Goal: Task Accomplishment & Management: Use online tool/utility

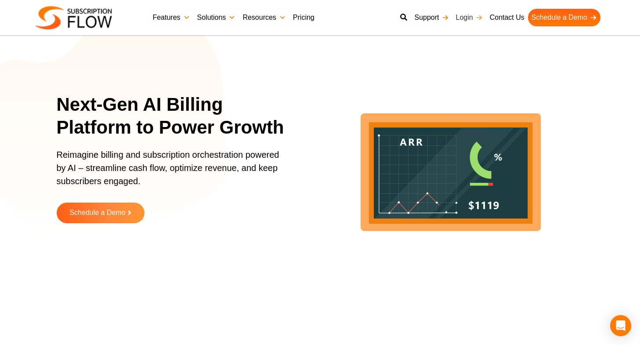
click at [467, 20] on link "Login" at bounding box center [469, 18] width 34 height 18
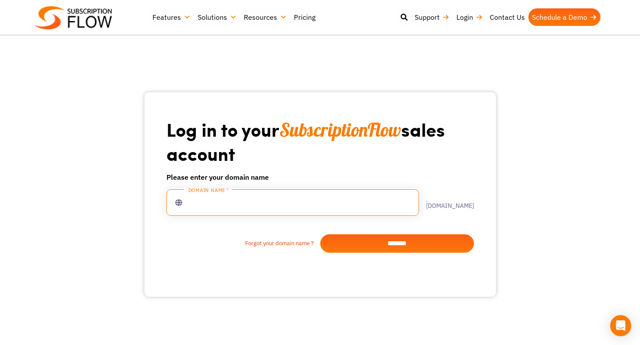
click at [229, 208] on input "text" at bounding box center [292, 202] width 252 height 26
type input "**********"
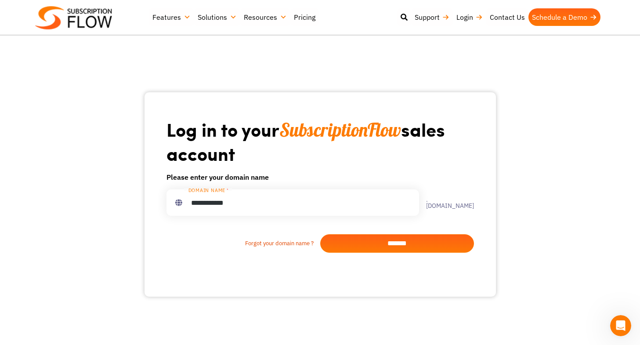
click at [385, 245] on input "*******" at bounding box center [397, 243] width 154 height 18
